Goal: Find specific page/section

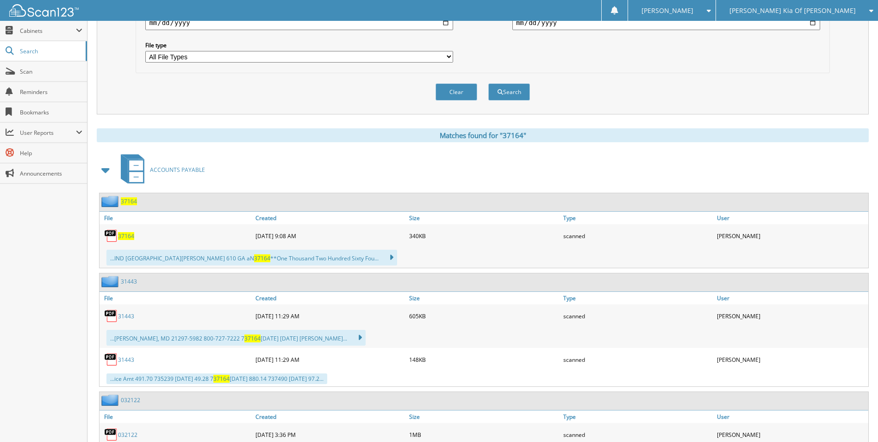
click at [819, 11] on span "[PERSON_NAME] Kia Of [PERSON_NAME]" at bounding box center [793, 11] width 126 height 6
click at [805, 28] on link "[PERSON_NAME] Acura" at bounding box center [797, 29] width 162 height 16
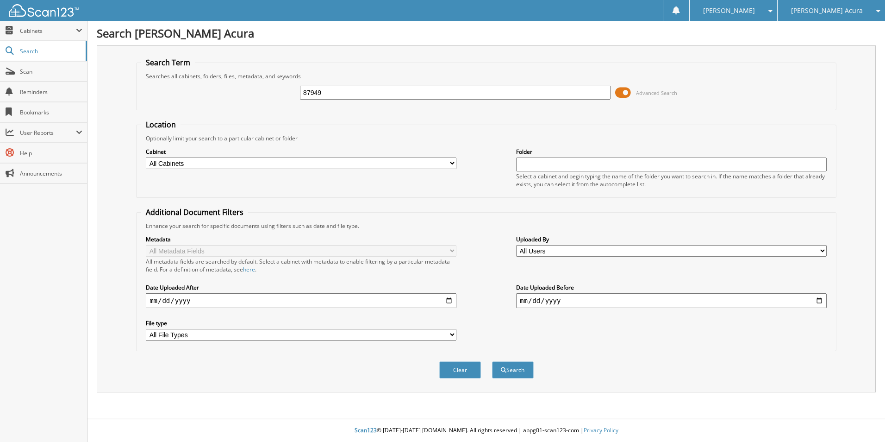
type input "87949"
click at [492, 361] on button "Search" at bounding box center [513, 369] width 42 height 17
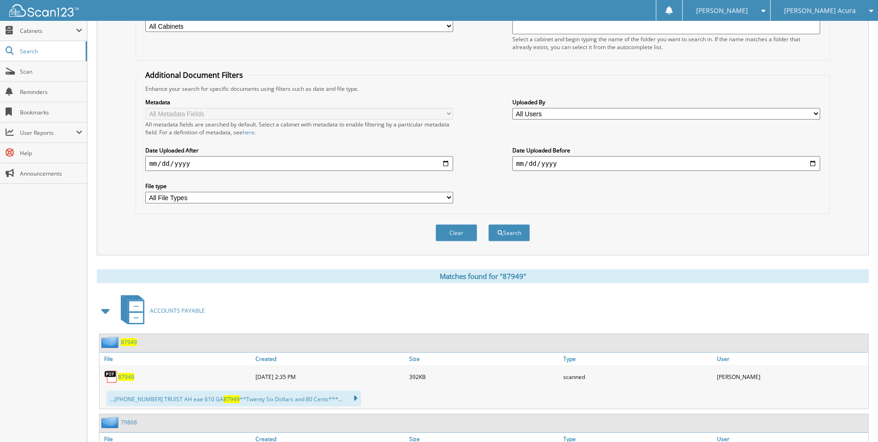
scroll to position [231, 0]
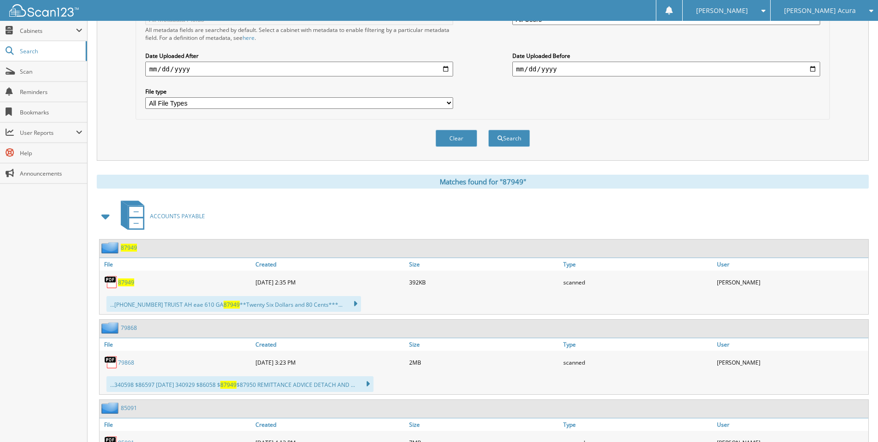
click at [122, 278] on div "87949" at bounding box center [177, 282] width 154 height 19
click at [122, 279] on span "87949" at bounding box center [126, 282] width 16 height 8
